Goal: Task Accomplishment & Management: Manage account settings

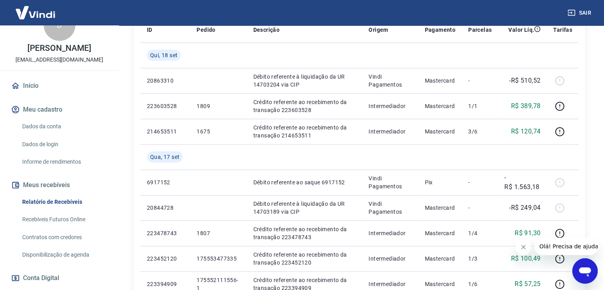
scroll to position [124, 0]
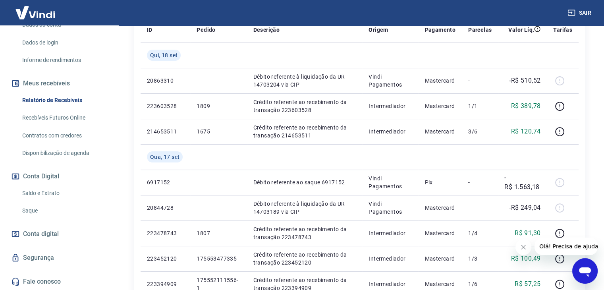
click at [59, 209] on link "Saque" at bounding box center [64, 210] width 90 height 16
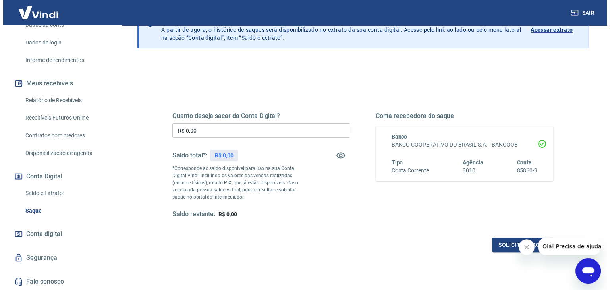
scroll to position [40, 0]
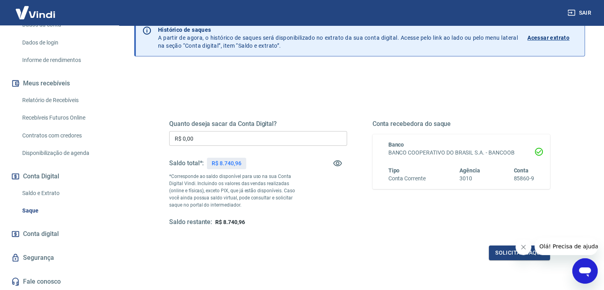
click at [526, 246] on icon "Fechar mensagem da empresa" at bounding box center [523, 247] width 6 height 6
drag, startPoint x: 244, startPoint y: 223, endPoint x: 214, endPoint y: 221, distance: 29.4
click at [215, 221] on span "R$ 8.740,96" at bounding box center [229, 222] width 29 height 6
copy span "R$ 8.740,96"
click at [232, 236] on div "Quanto deseja sacar da Conta Digital? R$ 0,00 ​ Saldo total*: R$ 8.740,96 *Corr…" at bounding box center [359, 180] width 381 height 159
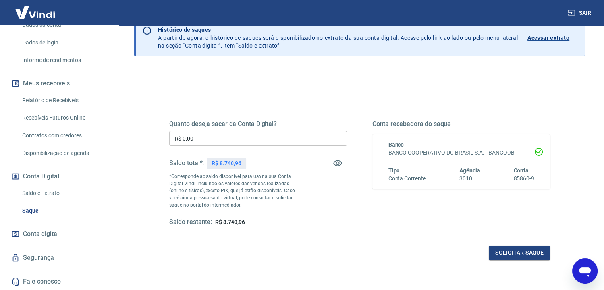
click at [224, 221] on span "R$ 8.740,96" at bounding box center [229, 222] width 29 height 6
drag, startPoint x: 224, startPoint y: 221, endPoint x: 245, endPoint y: 223, distance: 21.5
click at [245, 223] on div "Saldo restante: R$ 8.740,96" at bounding box center [258, 222] width 178 height 8
copy span "8.740,96"
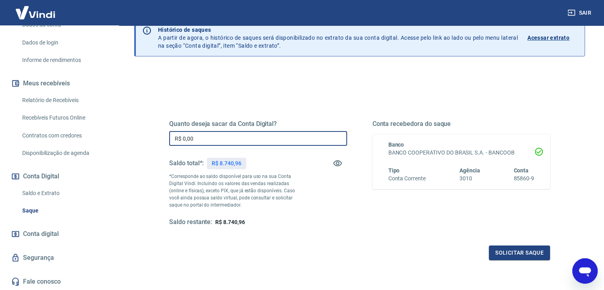
drag, startPoint x: 221, startPoint y: 139, endPoint x: 73, endPoint y: 141, distance: 147.3
click at [77, 139] on div "Sair D Daniele Correa Mendes lojavirtual@buphallos.com.br Início Meu cadastro D…" at bounding box center [302, 105] width 604 height 290
paste input "8.740,96"
type input "R$ 8.740,96"
click at [289, 229] on div "Quanto deseja sacar da Conta Digital? R$ 8.740,96 ​ Saldo total*: R$ 8.740,96 *…" at bounding box center [359, 180] width 381 height 159
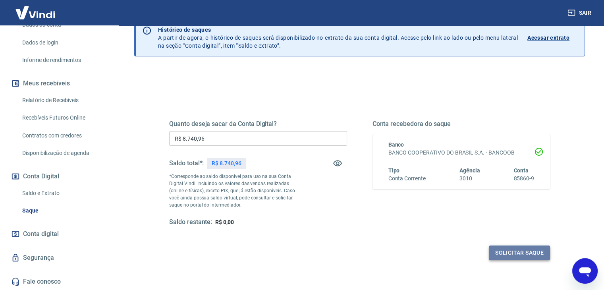
click at [505, 253] on button "Solicitar saque" at bounding box center [519, 252] width 61 height 15
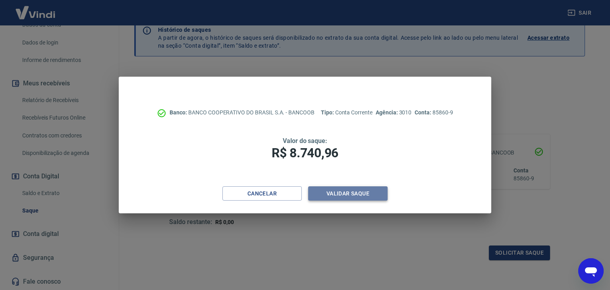
click at [363, 198] on button "Validar saque" at bounding box center [347, 193] width 79 height 15
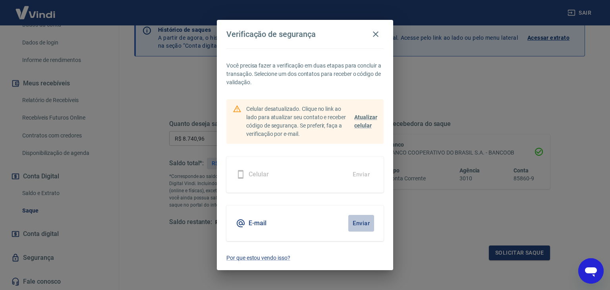
click at [363, 224] on button "Enviar" at bounding box center [361, 223] width 26 height 17
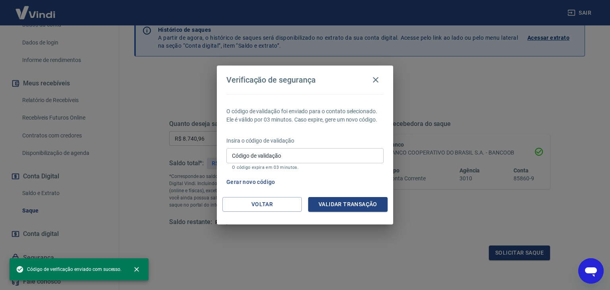
click at [275, 152] on input "Código de validação" at bounding box center [304, 155] width 157 height 15
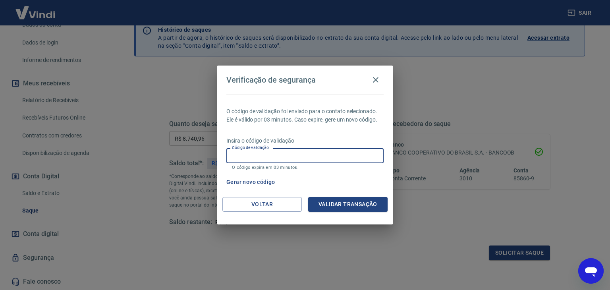
paste input "691759"
type input "691759"
click at [332, 204] on button "Validar transação" at bounding box center [347, 204] width 79 height 15
